Goal: Task Accomplishment & Management: Manage account settings

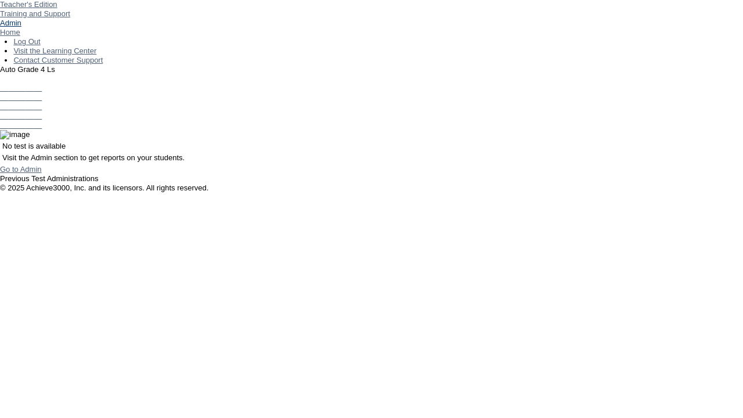
click at [21, 27] on link "Admin" at bounding box center [10, 23] width 21 height 9
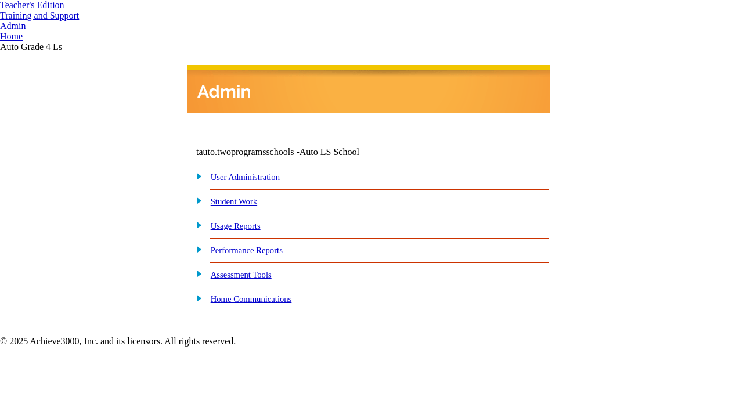
click at [257, 178] on link "User Administration" at bounding box center [245, 176] width 69 height 9
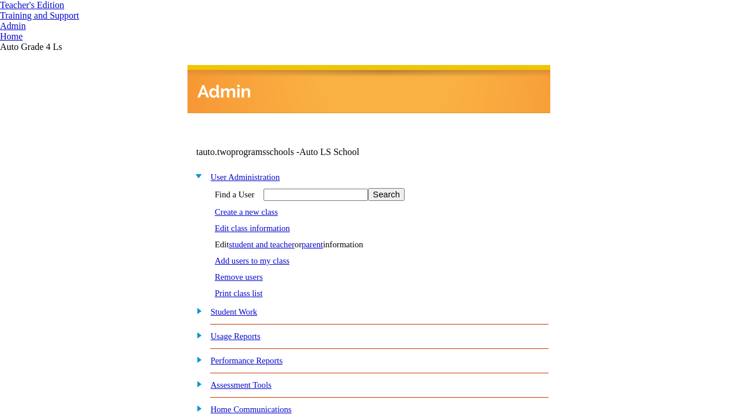
click at [257, 226] on link "Edit class information" at bounding box center [252, 227] width 75 height 9
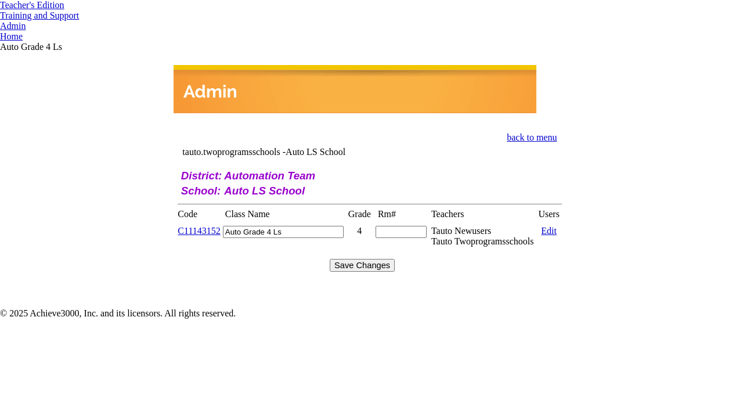
click at [206, 226] on link "C11143152" at bounding box center [199, 231] width 42 height 10
